Goal: Register for event/course

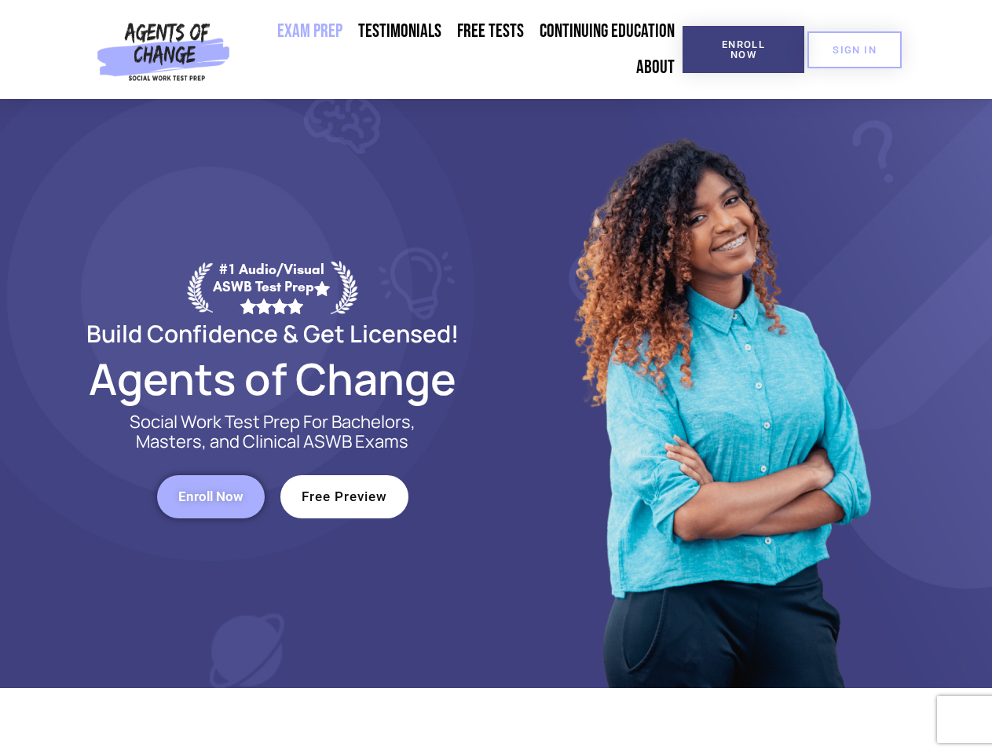
click at [496, 377] on div at bounding box center [720, 393] width 448 height 589
click at [743, 49] on span "Enroll Now" at bounding box center [743, 49] width 71 height 20
click at [854, 49] on span "SIGN IN" at bounding box center [854, 50] width 44 height 10
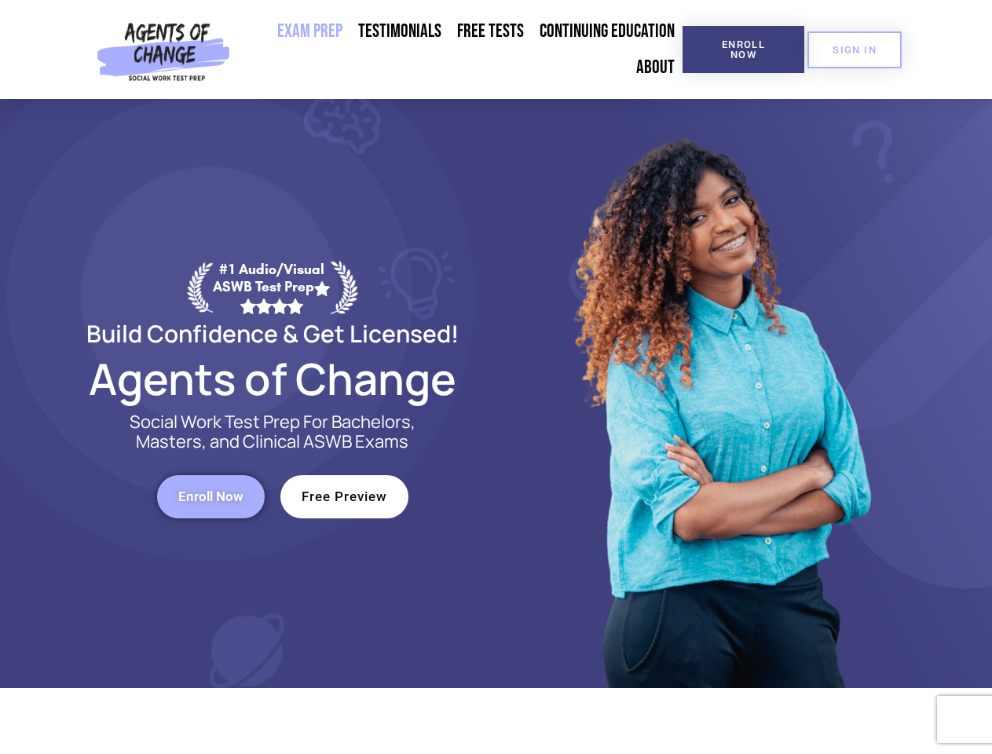
click at [210, 496] on span "Enroll Now" at bounding box center [210, 496] width 65 height 13
click at [344, 496] on span "Free Preview" at bounding box center [345, 496] width 86 height 13
